Goal: Task Accomplishment & Management: Complete application form

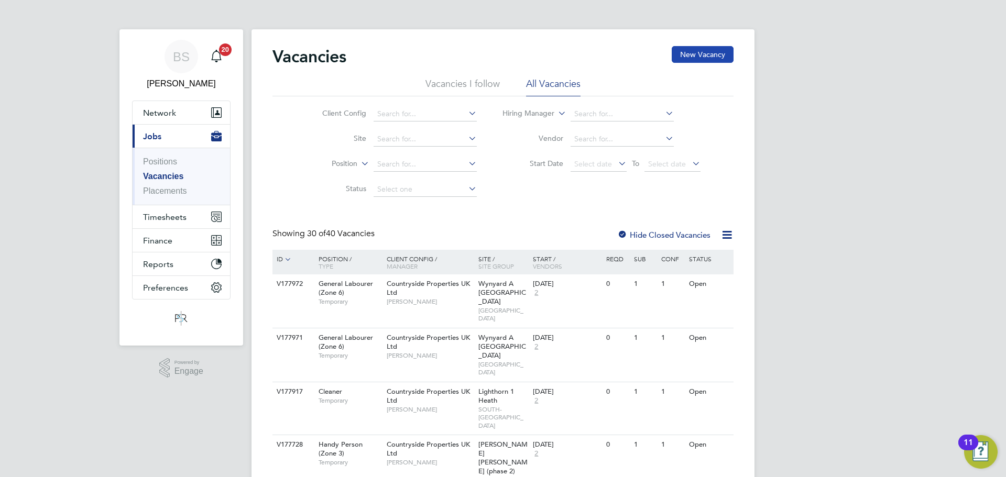
click at [721, 56] on button "New Vacancy" at bounding box center [702, 54] width 62 height 17
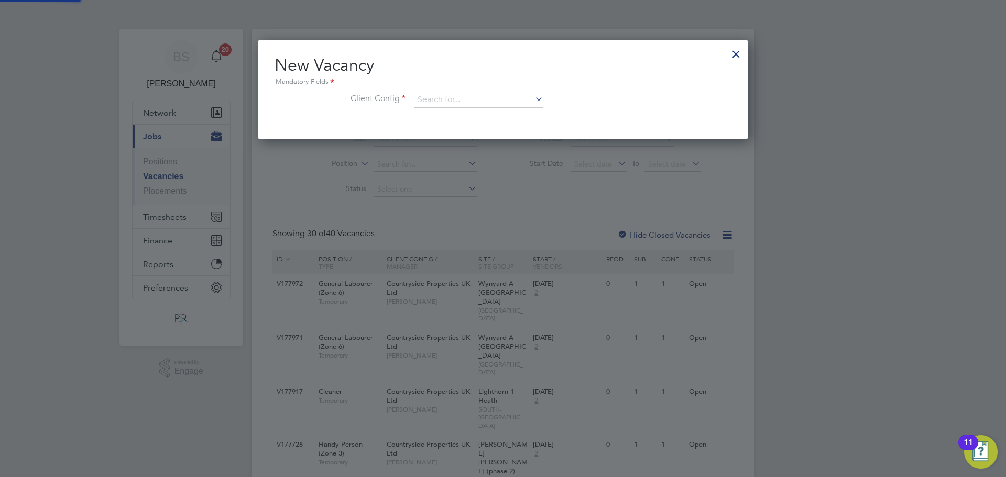
scroll to position [100, 491]
click at [738, 54] on div at bounding box center [735, 51] width 19 height 19
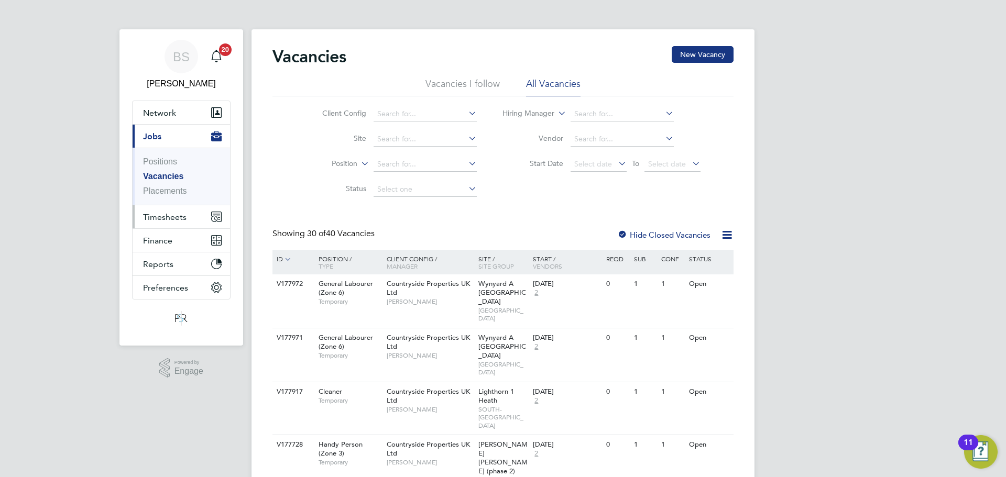
drag, startPoint x: 170, startPoint y: 219, endPoint x: 164, endPoint y: 215, distance: 6.7
click at [169, 219] on span "Timesheets" at bounding box center [164, 217] width 43 height 10
click at [164, 218] on span "Timesheets" at bounding box center [164, 217] width 43 height 10
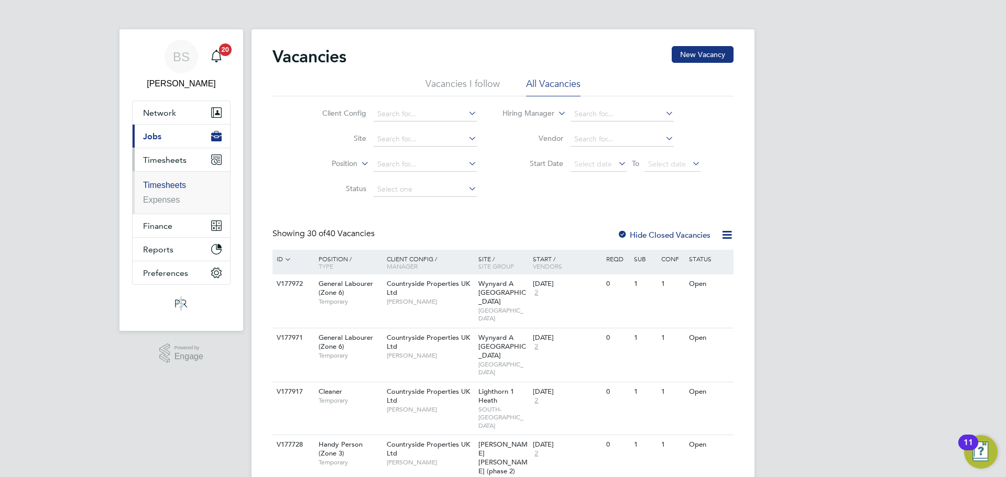
click at [174, 185] on link "Timesheets" at bounding box center [164, 185] width 43 height 9
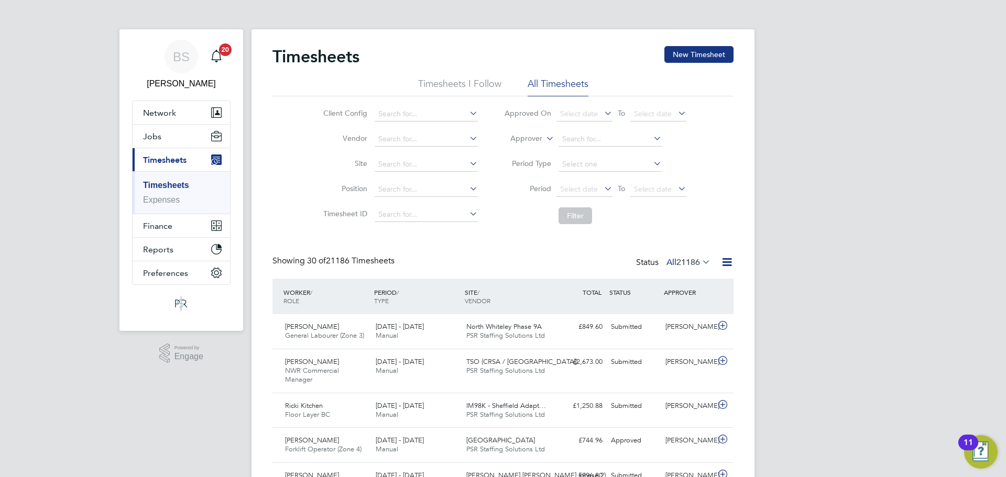
click at [667, 68] on div "Timesheets New Timesheet" at bounding box center [502, 61] width 461 height 31
click at [684, 53] on button "New Timesheet" at bounding box center [698, 54] width 69 height 17
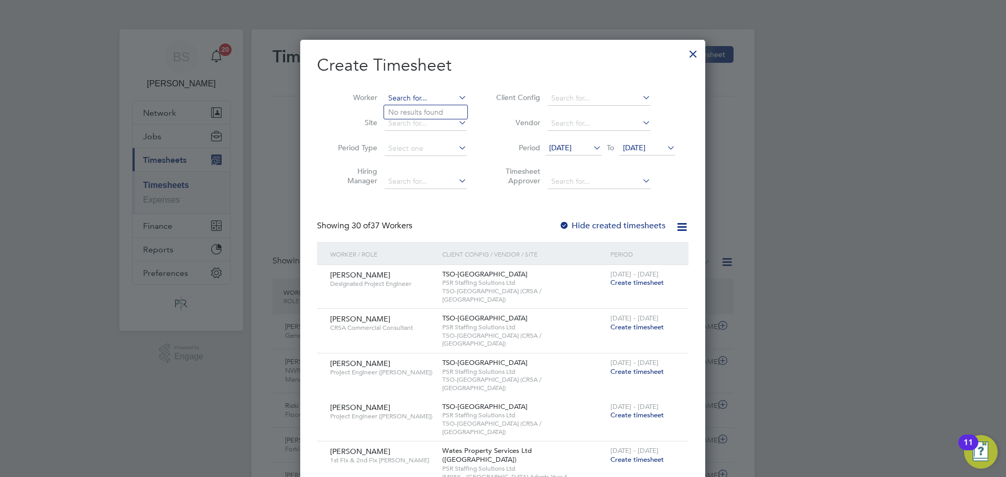
click at [415, 101] on input at bounding box center [425, 98] width 82 height 15
type input "n"
click at [448, 110] on b "[PERSON_NAME]" at bounding box center [478, 112] width 61 height 9
type input "[PERSON_NAME]"
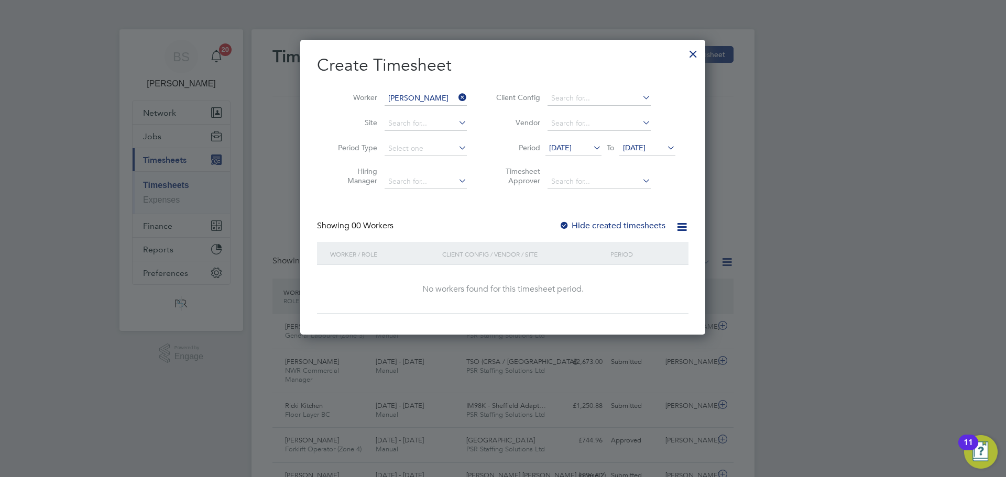
click at [475, 233] on div "Showing 00 Workers Hide created timesheets" at bounding box center [502, 231] width 371 height 21
click at [461, 91] on li "Worker [PERSON_NAME]" at bounding box center [398, 98] width 163 height 25
click at [456, 95] on icon at bounding box center [456, 97] width 0 height 15
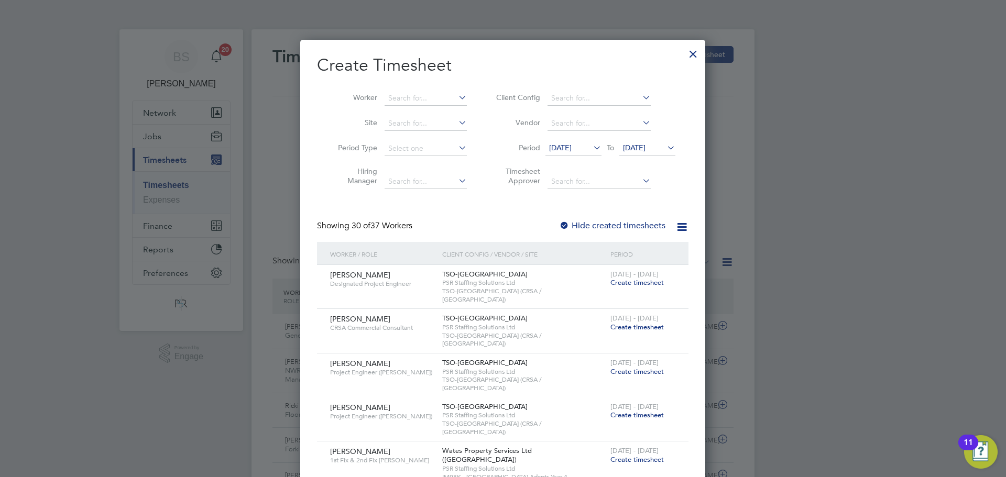
click at [702, 60] on div at bounding box center [693, 51] width 19 height 19
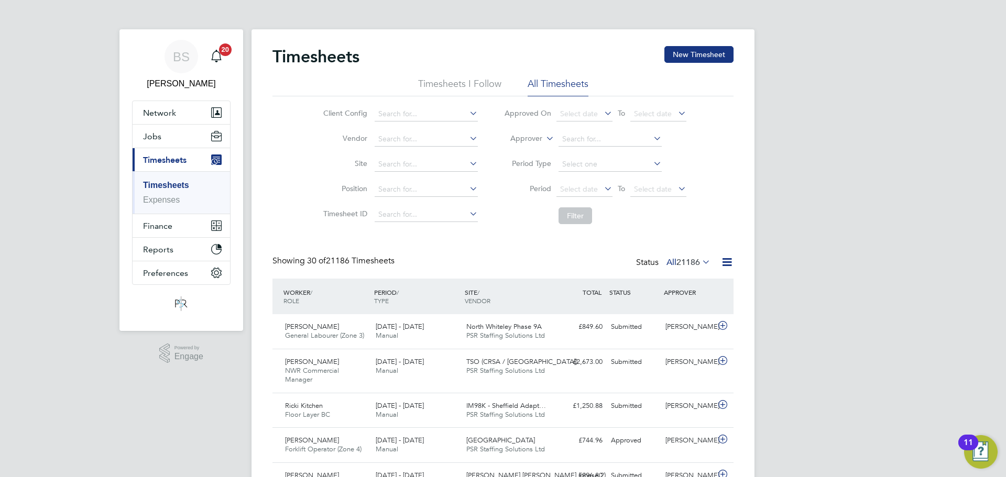
scroll to position [27, 91]
click at [698, 54] on button "New Timesheet" at bounding box center [698, 54] width 69 height 17
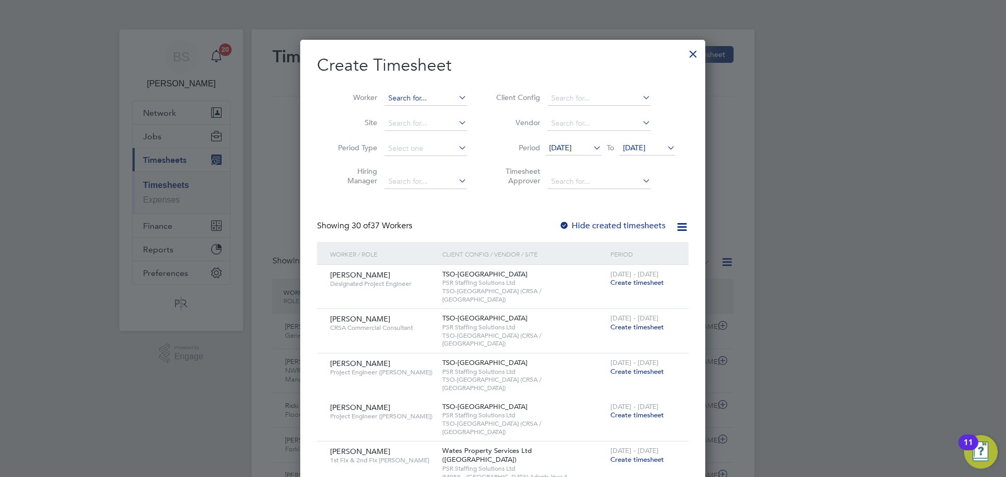
click at [402, 97] on input at bounding box center [425, 98] width 82 height 15
type input "[PERSON_NAME]"
click at [595, 159] on li "Period [DATE] To [DATE]" at bounding box center [584, 148] width 208 height 25
click at [591, 151] on icon at bounding box center [591, 147] width 0 height 15
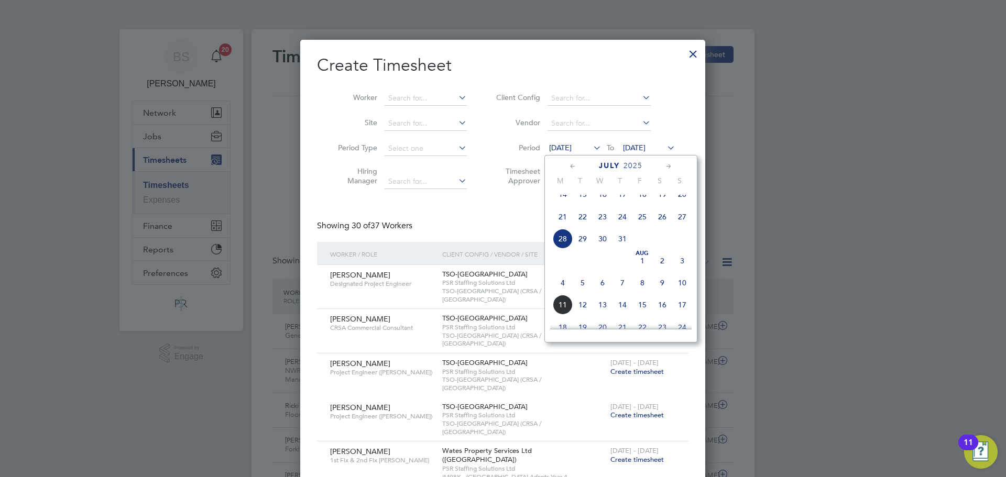
click at [560, 293] on span "4" at bounding box center [563, 283] width 20 height 20
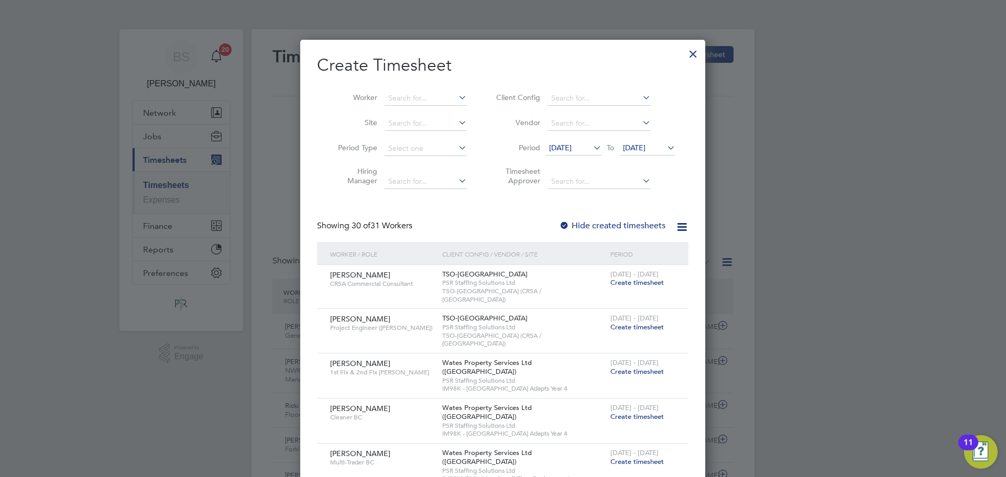
click at [644, 150] on span "[DATE]" at bounding box center [634, 147] width 23 height 9
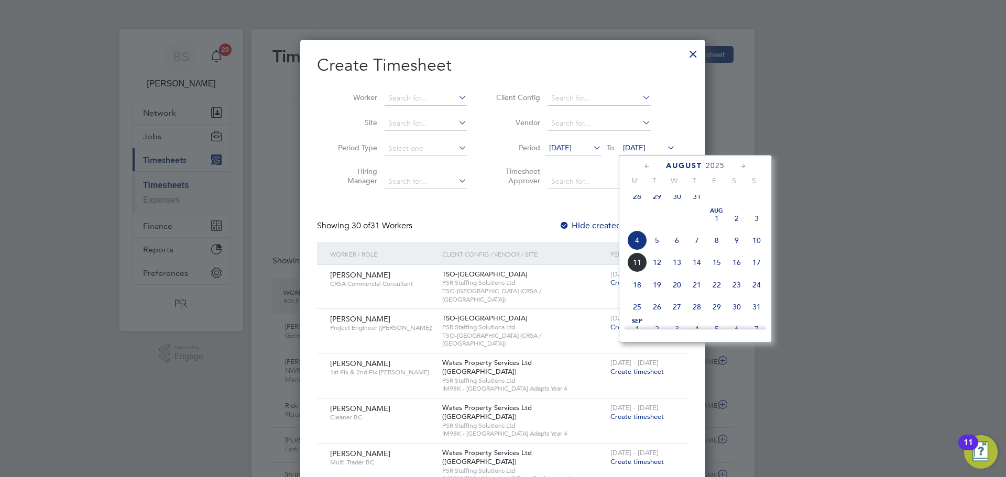
click at [753, 246] on span "10" at bounding box center [756, 240] width 20 height 20
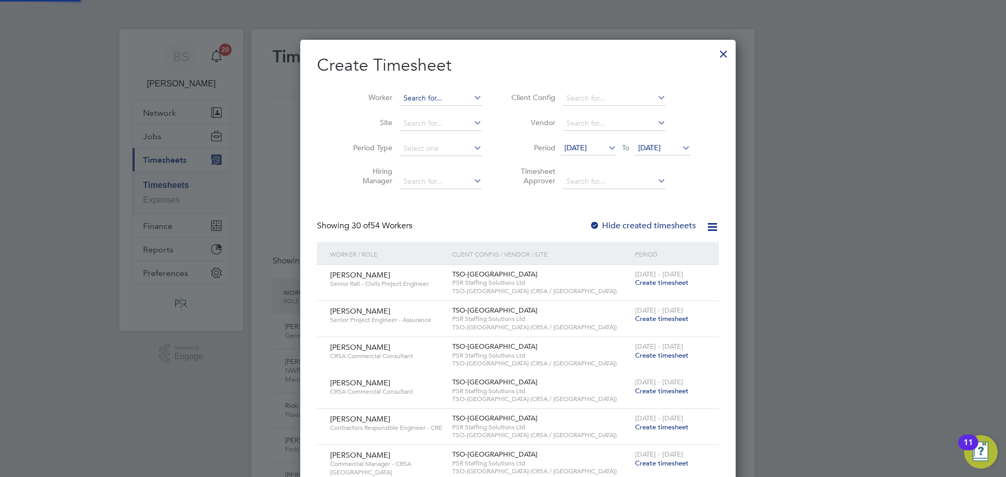
click at [428, 103] on input at bounding box center [441, 98] width 82 height 15
type input "h"
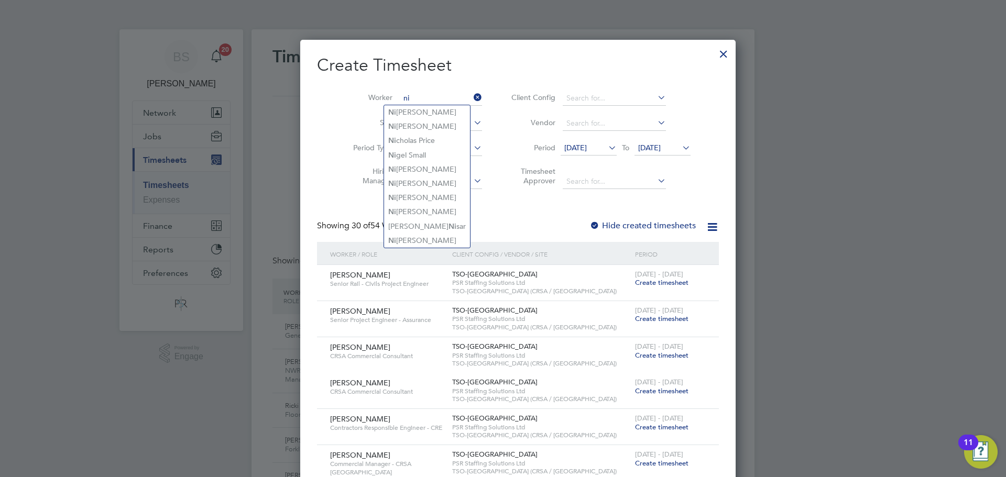
type input "nic"
